Goal: Task Accomplishment & Management: Manage account settings

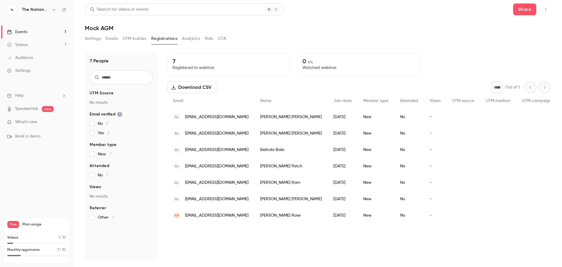
click at [91, 39] on button "Settings" at bounding box center [93, 38] width 16 height 9
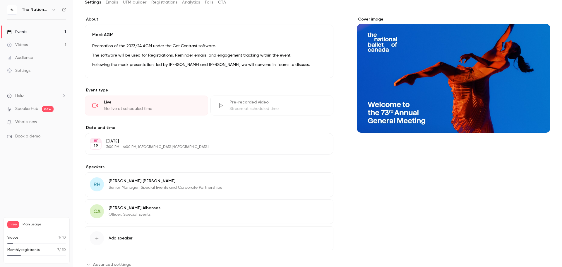
scroll to position [56, 0]
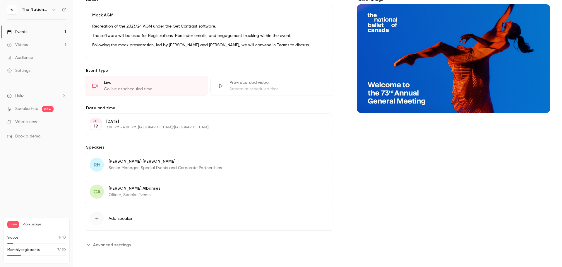
click at [120, 244] on span "Advanced settings" at bounding box center [112, 244] width 38 height 6
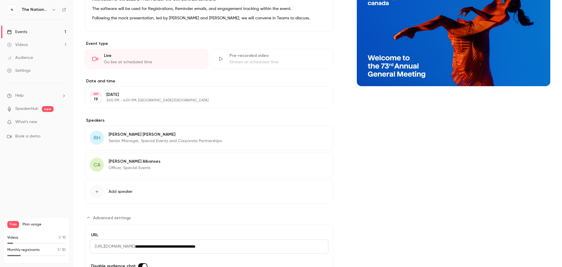
scroll to position [121, 0]
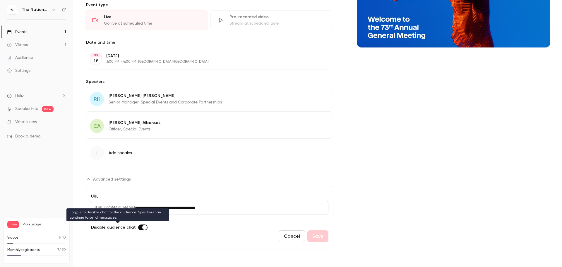
click at [138, 228] on label "Advanced settings" at bounding box center [142, 227] width 9 height 6
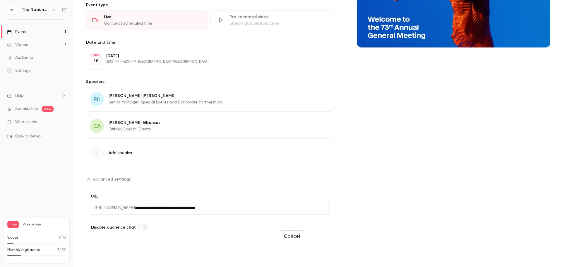
click at [314, 233] on button "Save" at bounding box center [317, 236] width 21 height 12
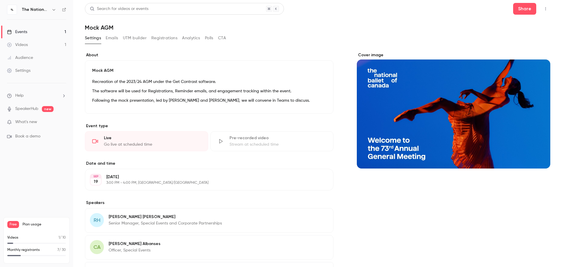
scroll to position [0, 0]
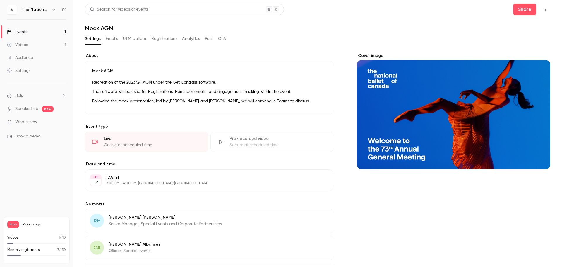
click at [25, 34] on div "Events" at bounding box center [17, 32] width 20 height 6
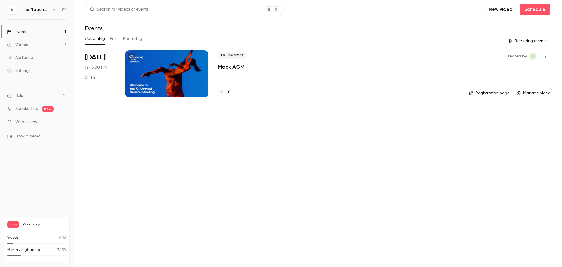
click at [172, 184] on main "Search for videos or events New video Schedule Events Upcoming Past Recurring R…" at bounding box center [317, 133] width 489 height 267
click at [547, 56] on icon "button" at bounding box center [545, 56] width 5 height 4
click at [501, 85] on div "Duplicate" at bounding box center [523, 86] width 44 height 6
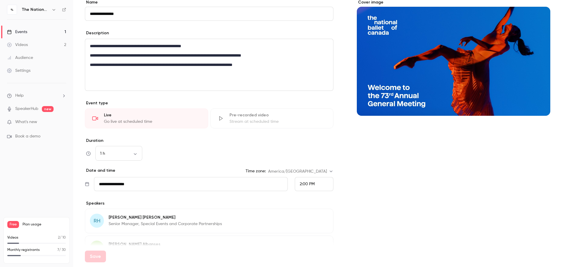
scroll to position [59, 0]
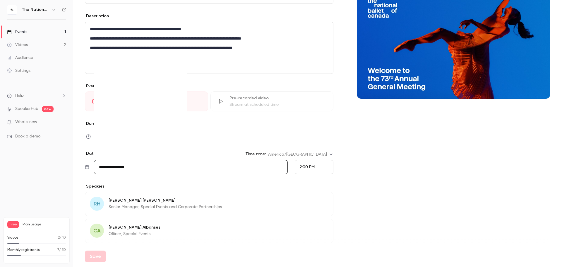
click at [240, 170] on input "**********" at bounding box center [191, 167] width 194 height 14
click at [176, 121] on div "20" at bounding box center [175, 118] width 9 height 9
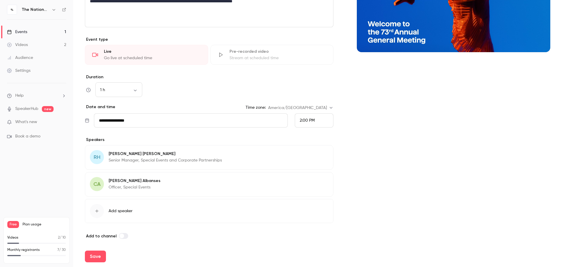
scroll to position [108, 0]
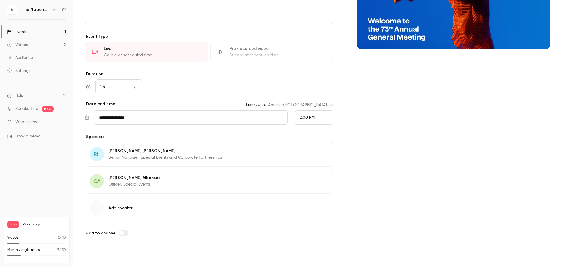
click at [94, 261] on button "Save" at bounding box center [95, 256] width 21 height 12
type input "**********"
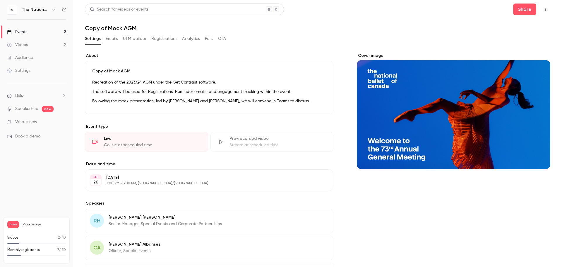
click at [203, 58] on label "About" at bounding box center [209, 56] width 248 height 6
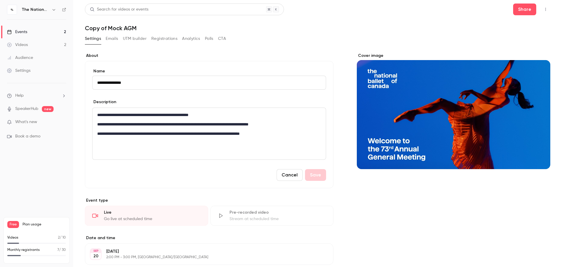
click at [210, 56] on label "About" at bounding box center [209, 56] width 248 height 6
click at [33, 34] on link "Events 2" at bounding box center [36, 31] width 73 height 13
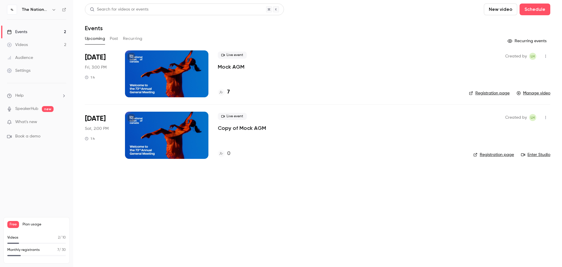
click at [536, 153] on link "Enter Studio" at bounding box center [535, 155] width 29 height 6
click at [544, 118] on icon "button" at bounding box center [545, 117] width 5 height 4
click at [504, 194] on div "Delete" at bounding box center [523, 193] width 44 height 6
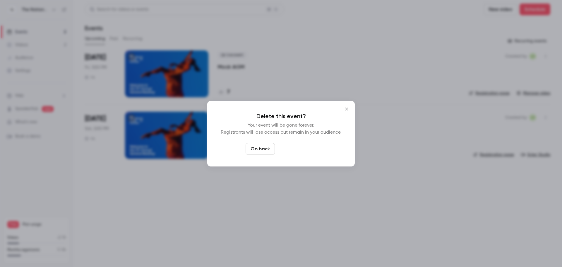
click at [286, 149] on button "Delete event" at bounding box center [296, 149] width 39 height 12
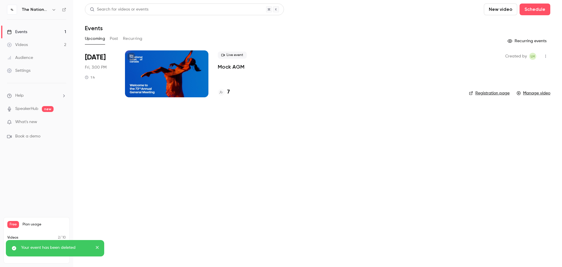
click at [149, 73] on div at bounding box center [166, 73] width 83 height 47
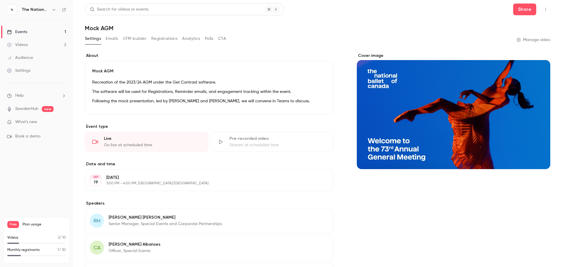
click at [114, 39] on button "Emails" at bounding box center [112, 38] width 12 height 9
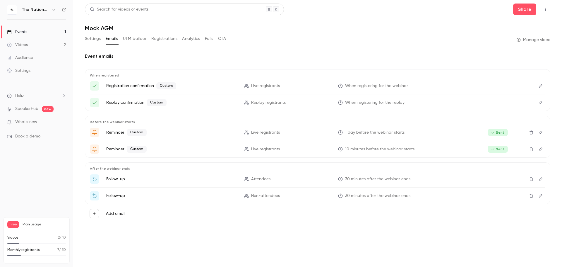
click at [96, 38] on button "Settings" at bounding box center [93, 38] width 16 height 9
